Goal: Transaction & Acquisition: Book appointment/travel/reservation

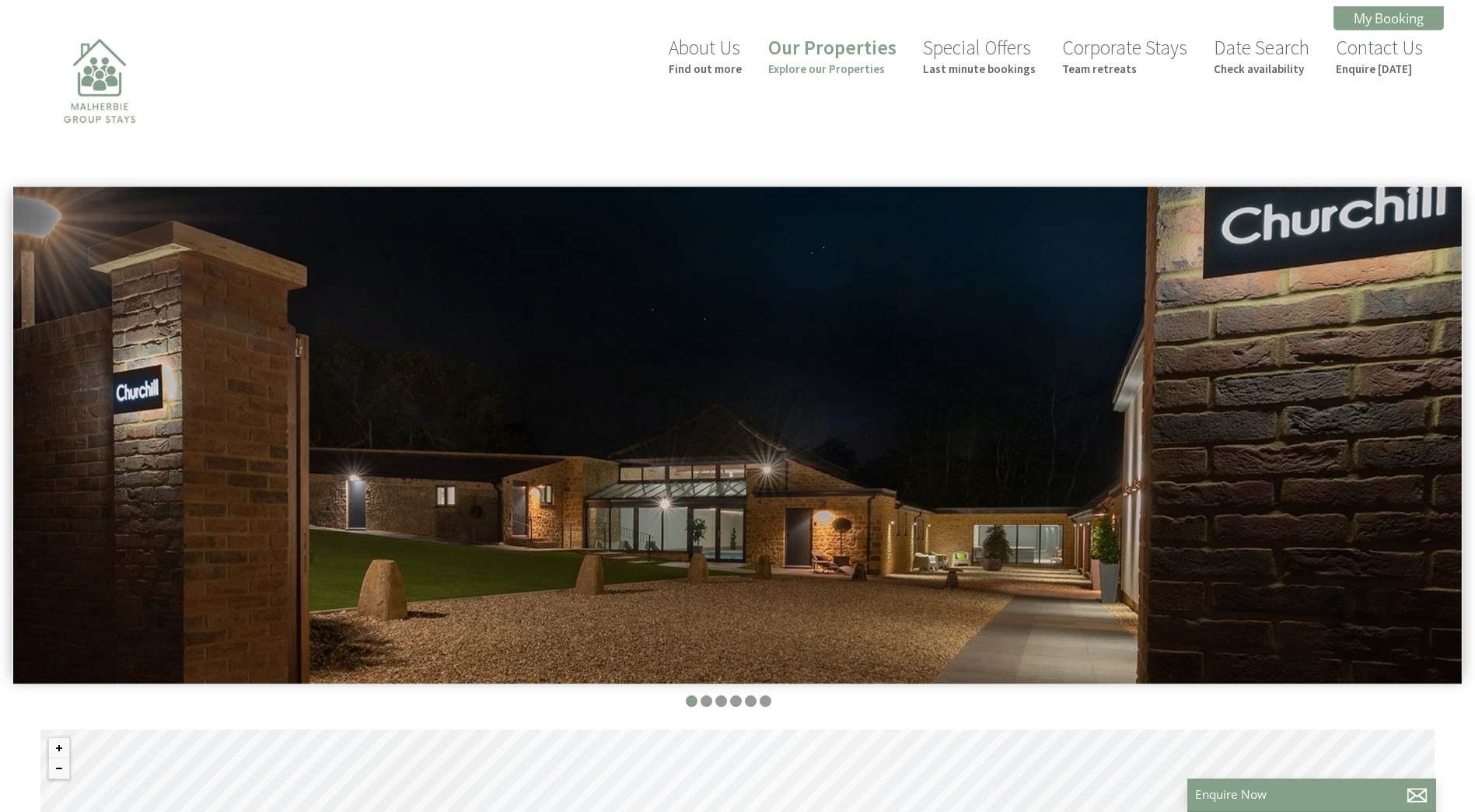
scroll to position [0, 14]
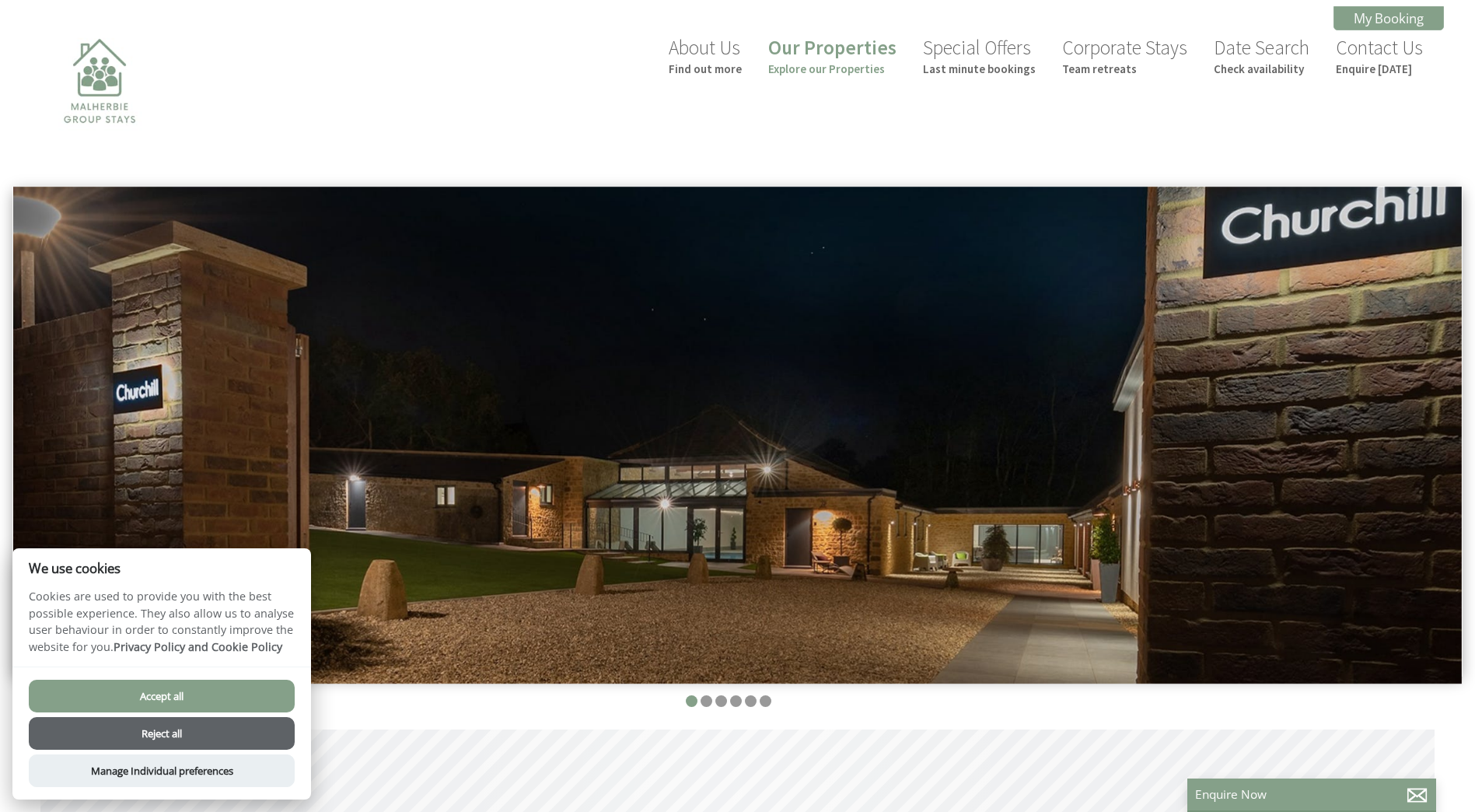
click at [211, 730] on button "Reject all" at bounding box center [162, 733] width 266 height 32
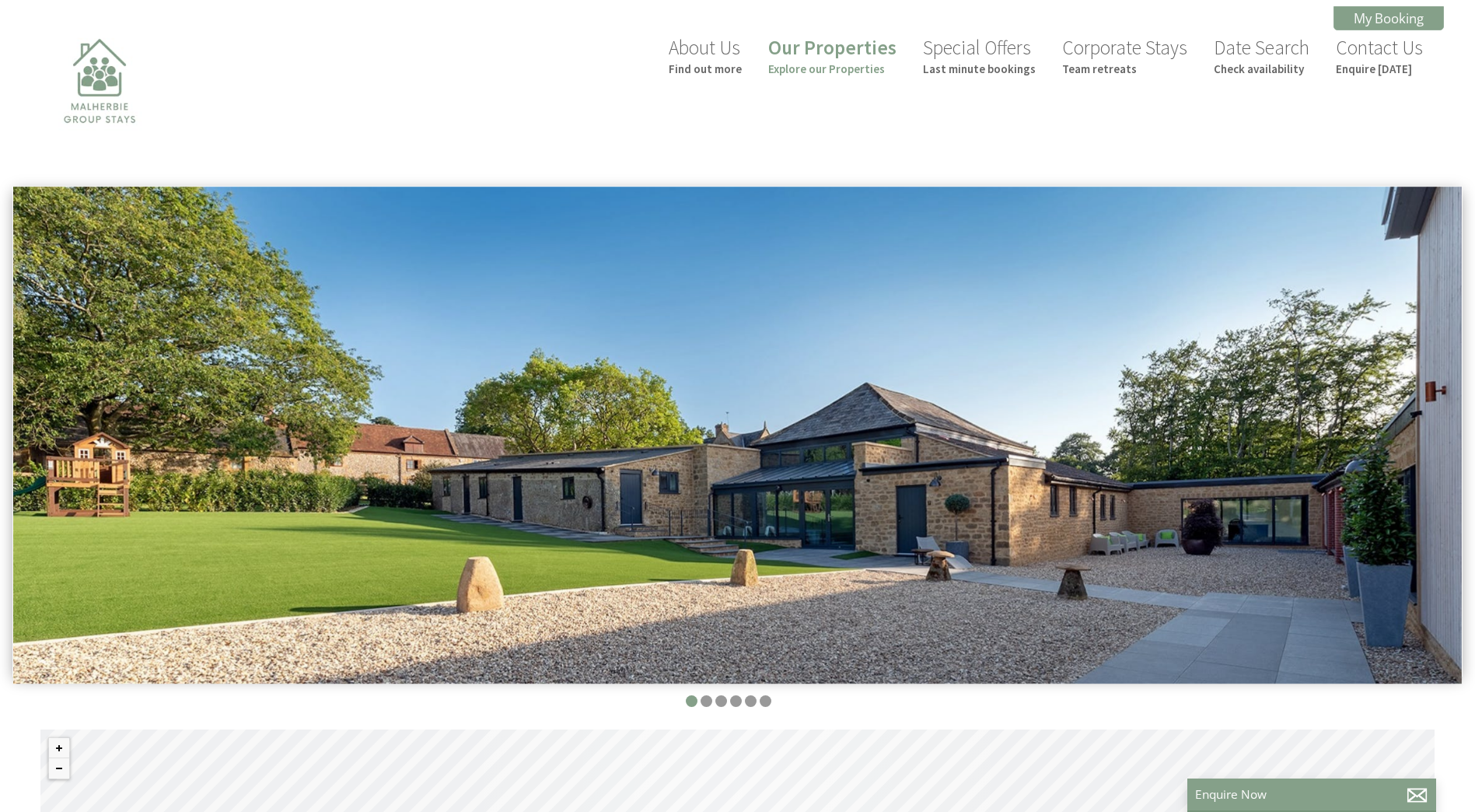
scroll to position [0, 14]
click at [805, 74] on small "Explore our Properties" at bounding box center [832, 68] width 129 height 14
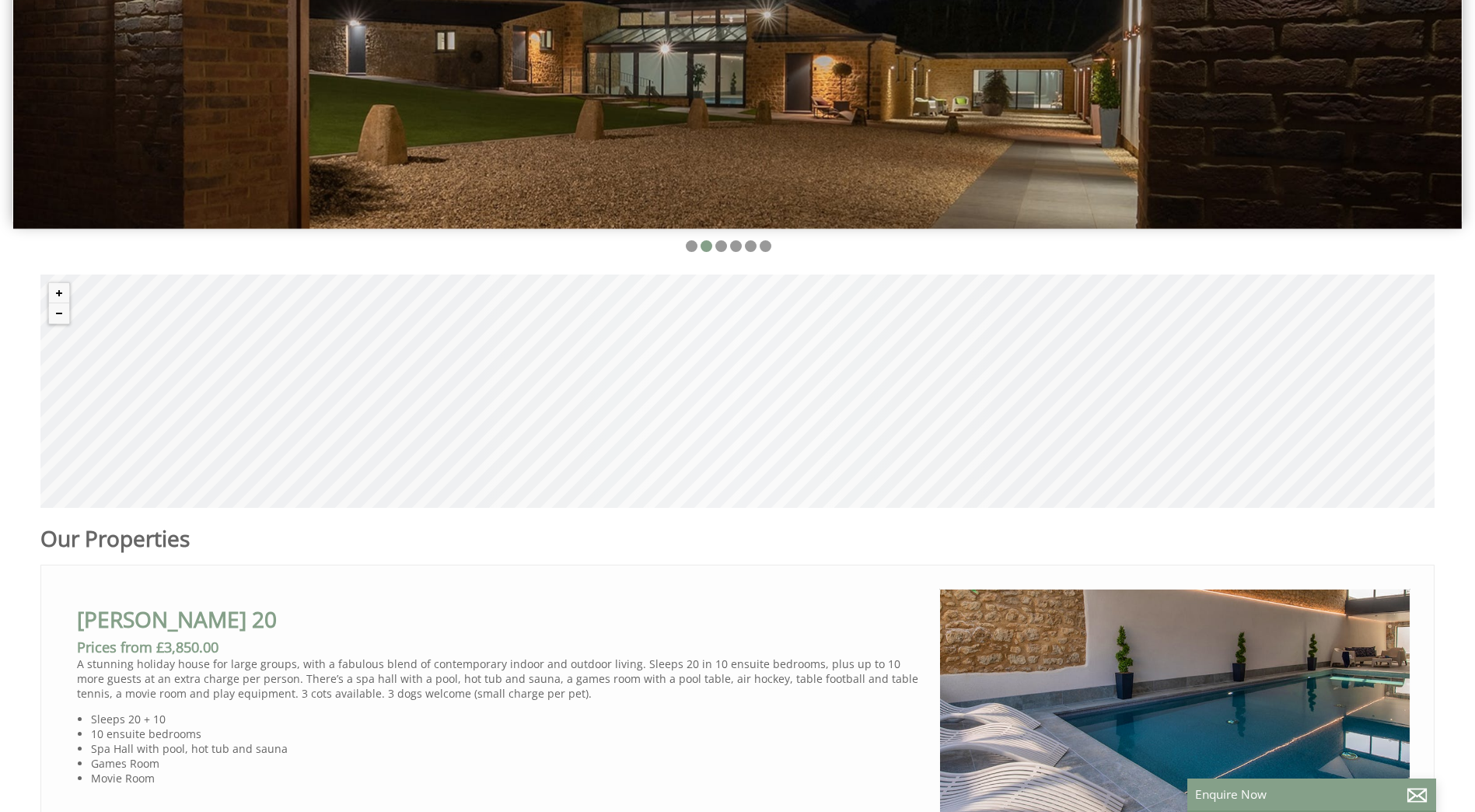
scroll to position [455, 0]
click at [1131, 316] on div "© MapTiler © OpenStreetMap contributors" at bounding box center [737, 391] width 1394 height 233
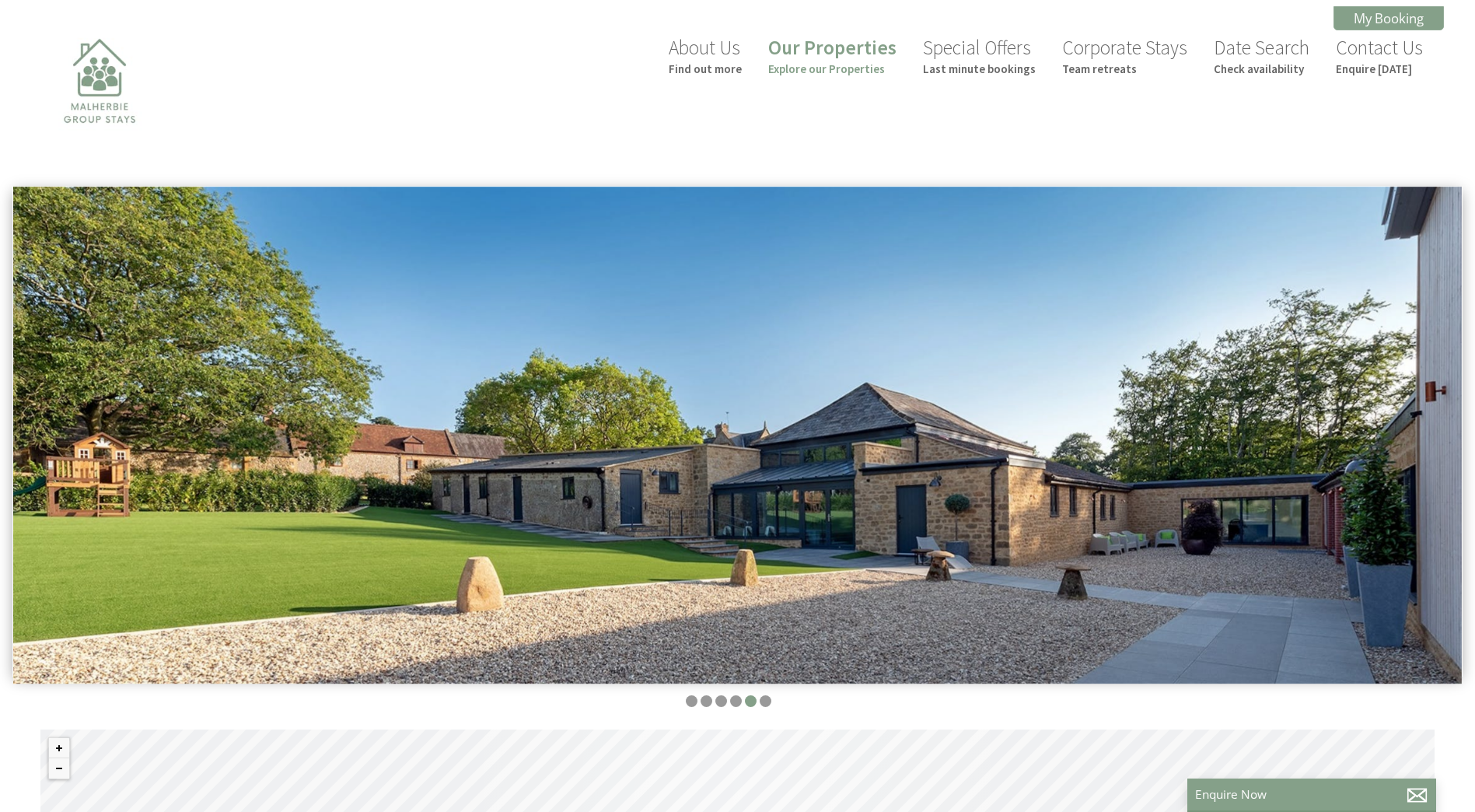
scroll to position [1, 0]
